Goal: Check status: Check status

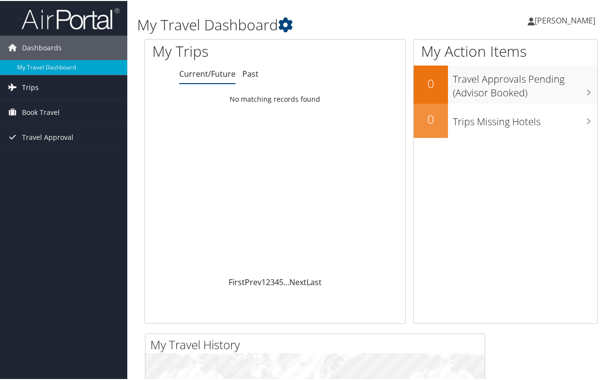
click at [83, 82] on link "Trips" at bounding box center [63, 86] width 127 height 24
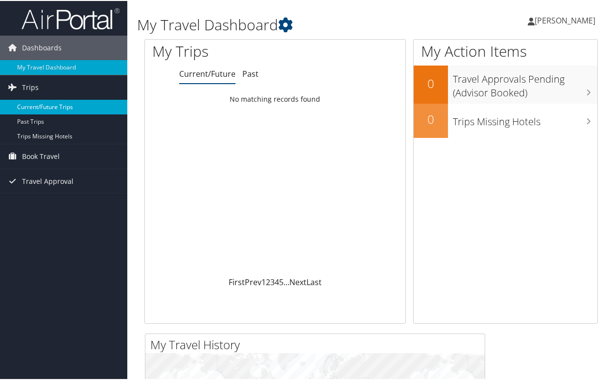
click at [56, 107] on link "Current/Future Trips" at bounding box center [63, 106] width 127 height 15
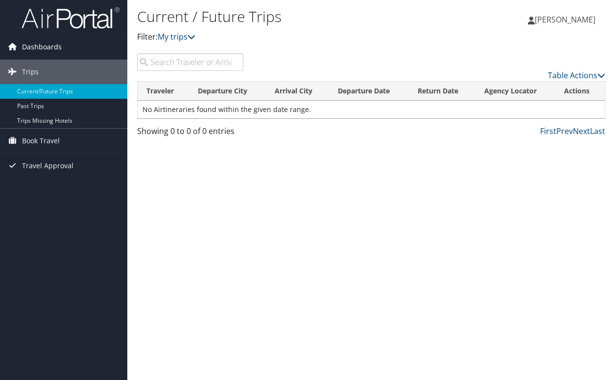
click at [66, 48] on link "Dashboards" at bounding box center [63, 47] width 127 height 24
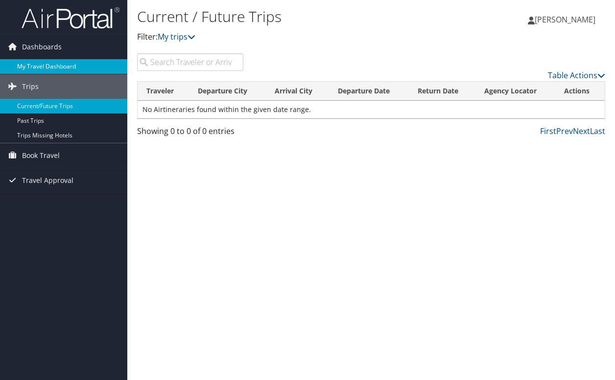
click at [63, 64] on link "My Travel Dashboard" at bounding box center [63, 66] width 127 height 15
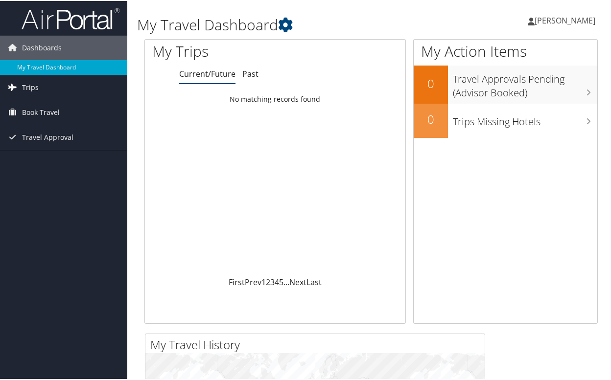
click at [90, 87] on link "Trips" at bounding box center [63, 86] width 127 height 24
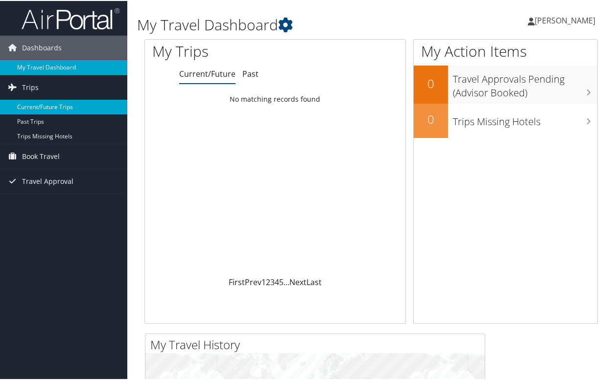
click at [50, 106] on link "Current/Future Trips" at bounding box center [63, 106] width 127 height 15
